Goal: Navigation & Orientation: Find specific page/section

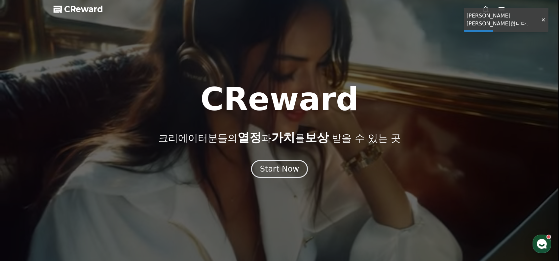
click at [487, 8] on icon at bounding box center [486, 9] width 6 height 7
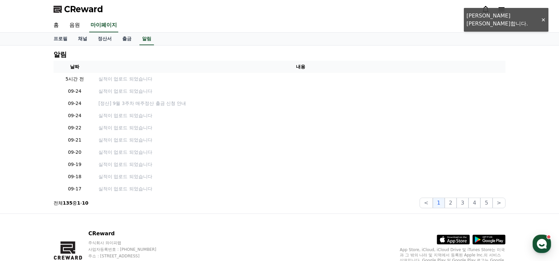
click at [497, 7] on div at bounding box center [494, 9] width 24 height 8
click at [500, 7] on icon at bounding box center [502, 9] width 8 height 8
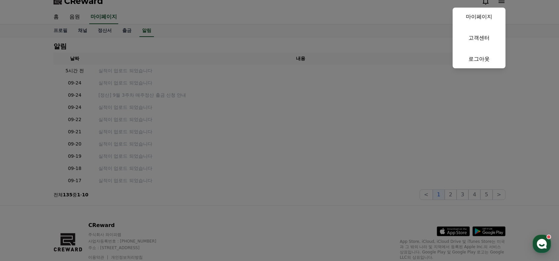
scroll to position [34, 0]
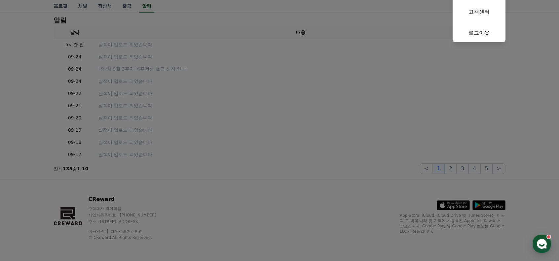
click at [200, 203] on button "close" at bounding box center [279, 130] width 559 height 261
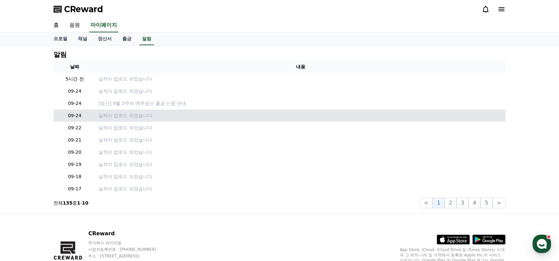
scroll to position [0, 0]
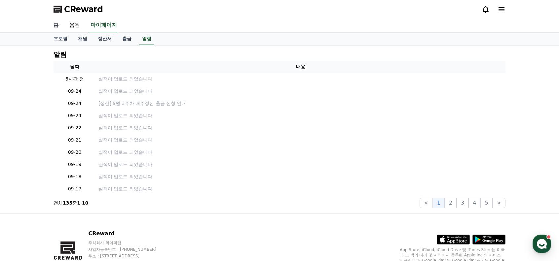
click at [59, 27] on link "홈" at bounding box center [56, 26] width 16 height 14
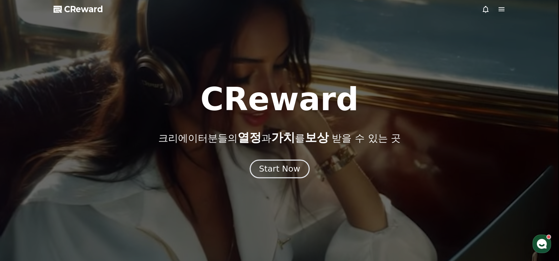
click at [286, 164] on div "Start Now" at bounding box center [279, 169] width 41 height 11
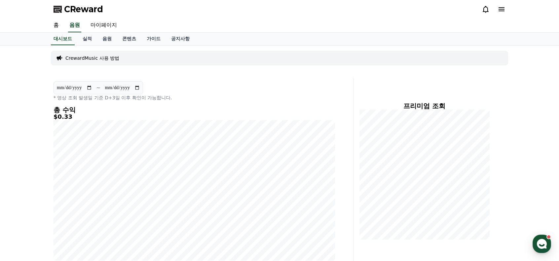
click at [499, 14] on div at bounding box center [494, 9] width 24 height 11
click at [502, 11] on icon at bounding box center [502, 9] width 6 height 4
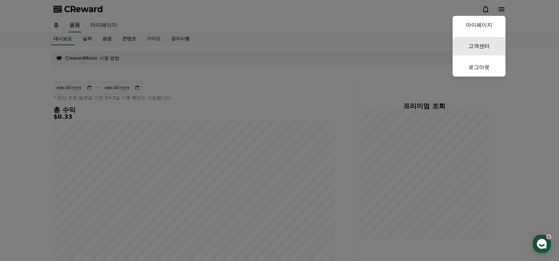
click at [489, 44] on link "고객센터" at bounding box center [479, 46] width 53 height 19
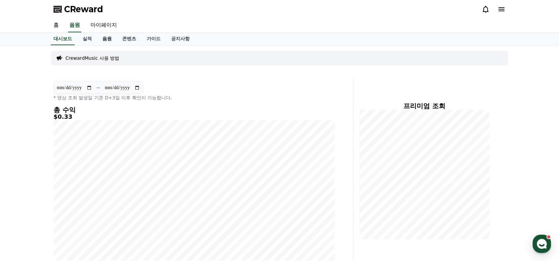
click at [112, 40] on link "음원" at bounding box center [107, 39] width 20 height 13
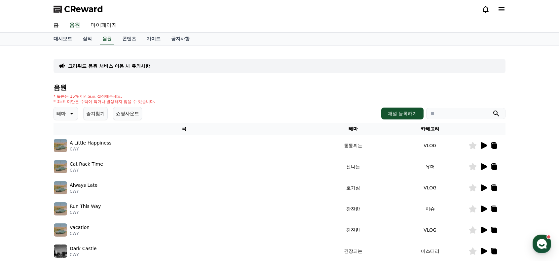
click at [131, 115] on button "쇼핑사운드" at bounding box center [127, 113] width 29 height 13
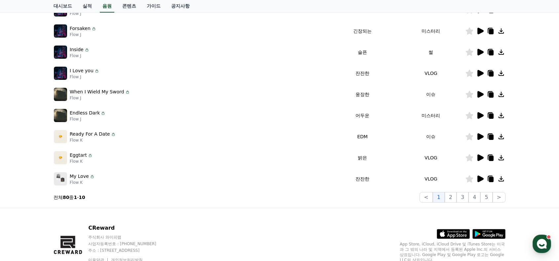
scroll to position [153, 0]
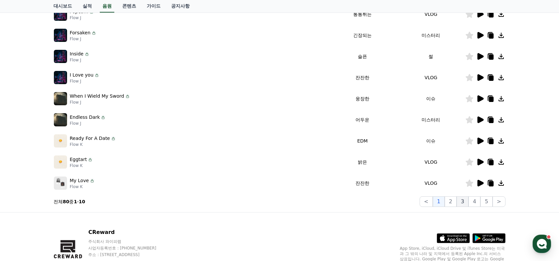
click at [460, 197] on button "3" at bounding box center [463, 202] width 12 height 11
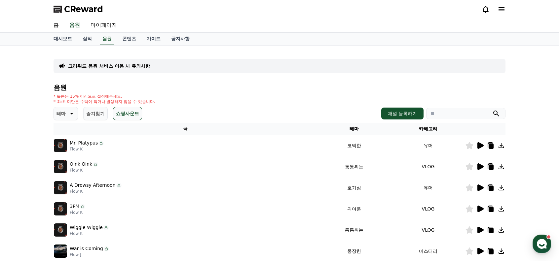
drag, startPoint x: 86, startPoint y: 0, endPoint x: 98, endPoint y: 2, distance: 12.6
click at [98, 1] on div "CReward" at bounding box center [279, 9] width 463 height 19
